Goal: Find specific page/section: Find specific page/section

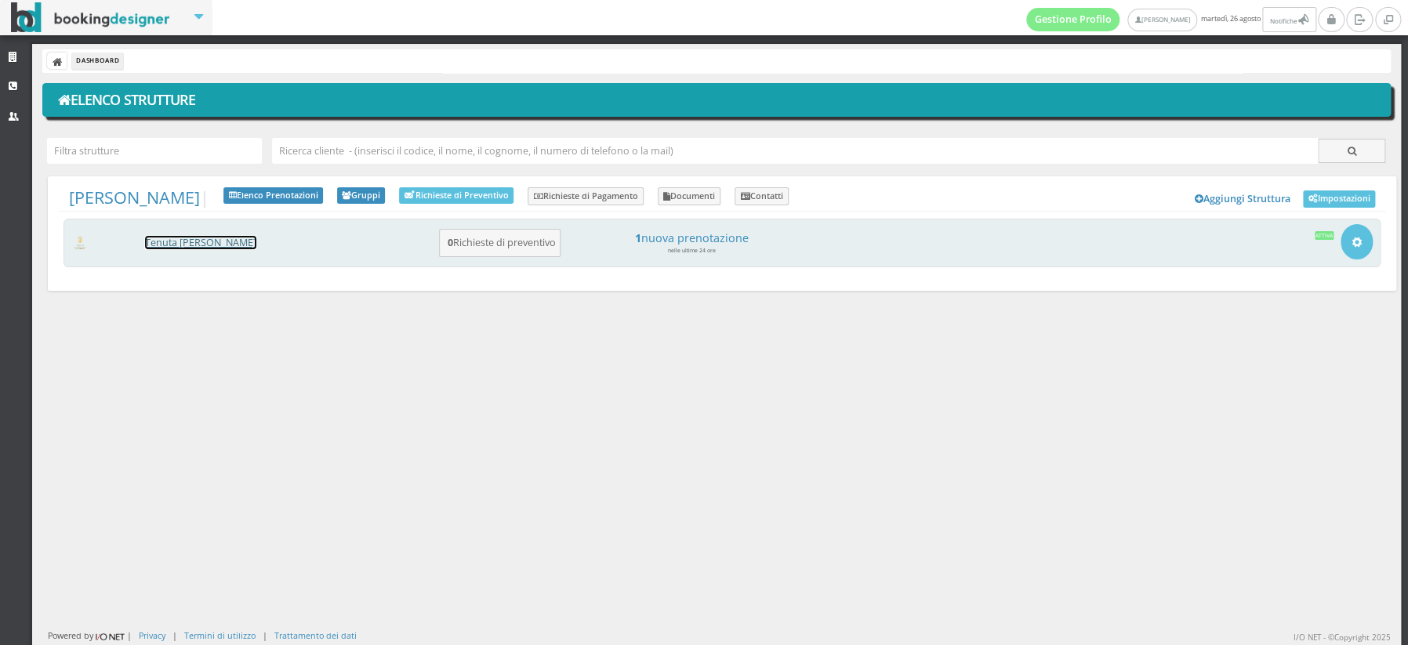
click at [187, 241] on link "Tenuta [PERSON_NAME]" at bounding box center [200, 242] width 111 height 13
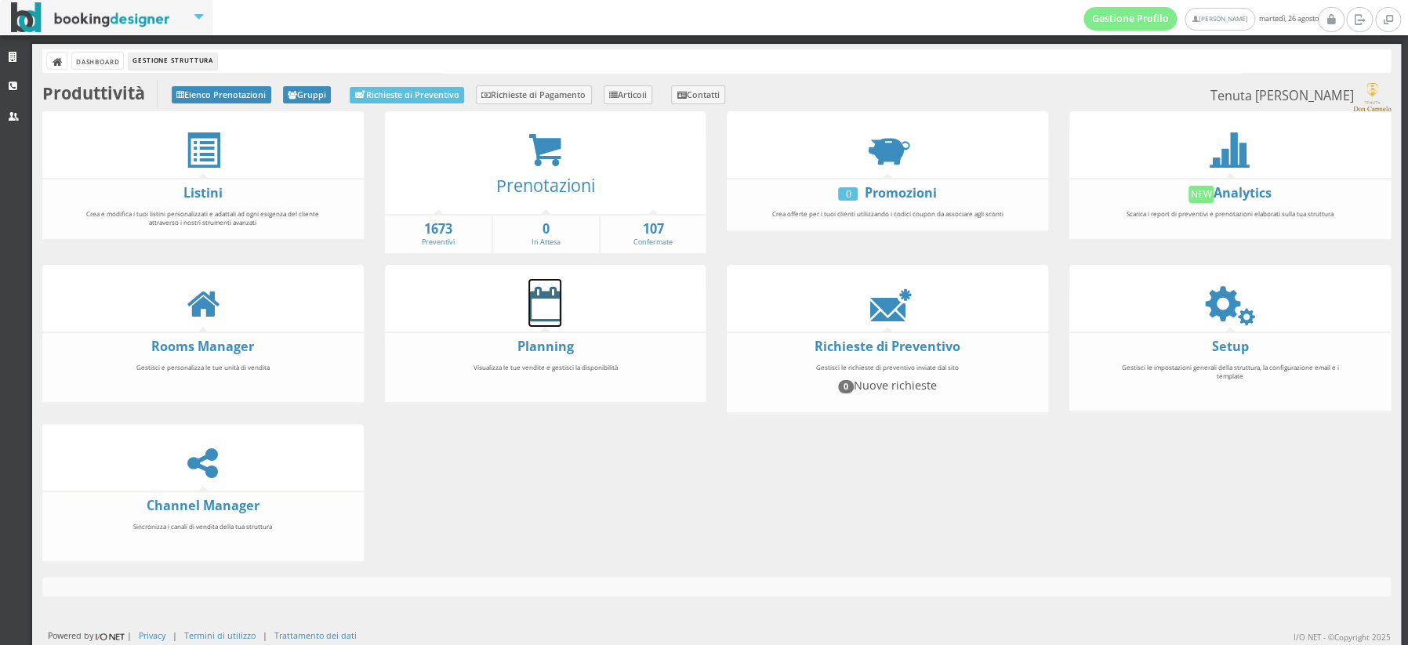
click at [540, 311] on icon at bounding box center [544, 303] width 33 height 35
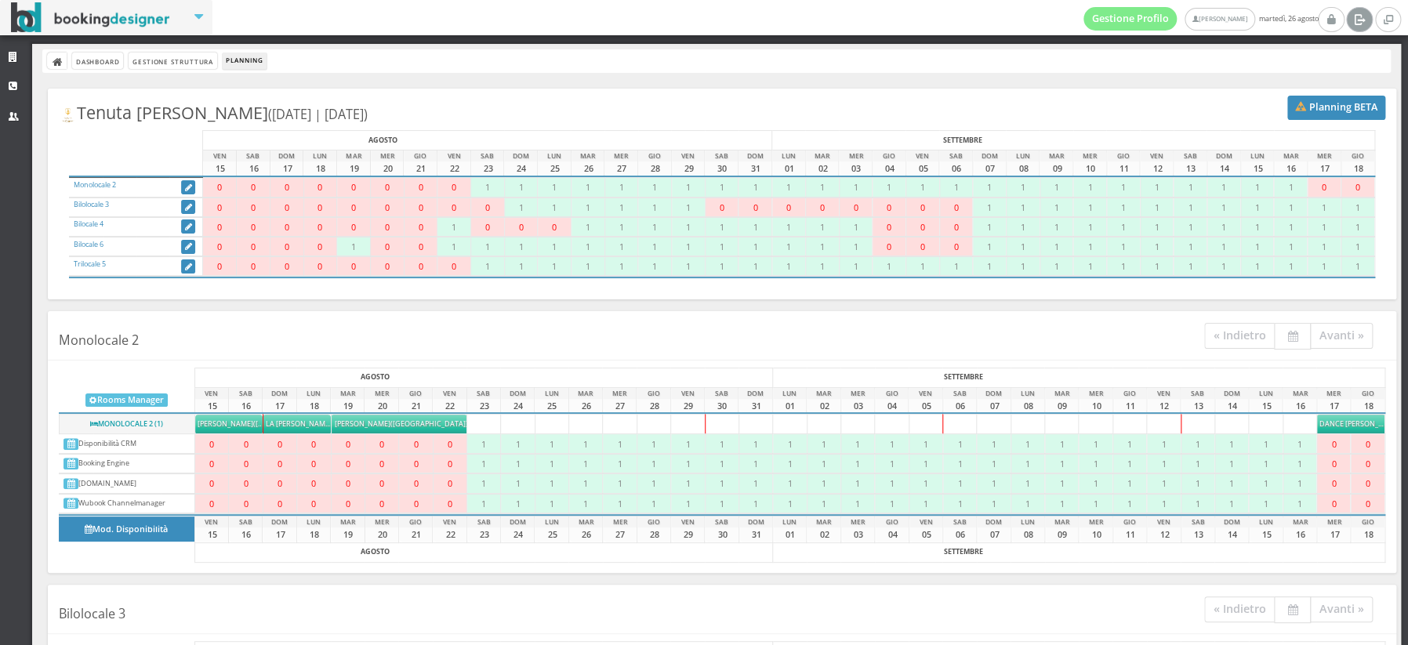
click at [1354, 15] on icon at bounding box center [1359, 19] width 12 height 16
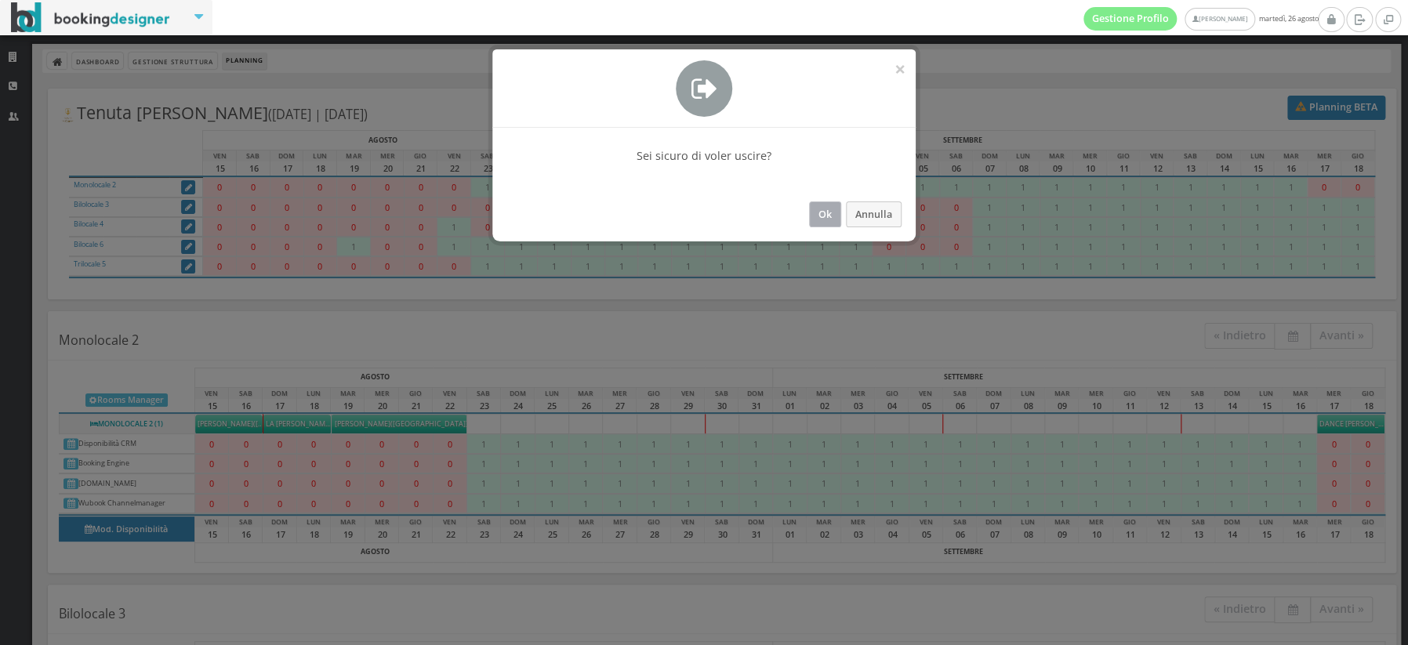
click at [832, 215] on button "Ok" at bounding box center [825, 214] width 32 height 26
